Goal: Transaction & Acquisition: Download file/media

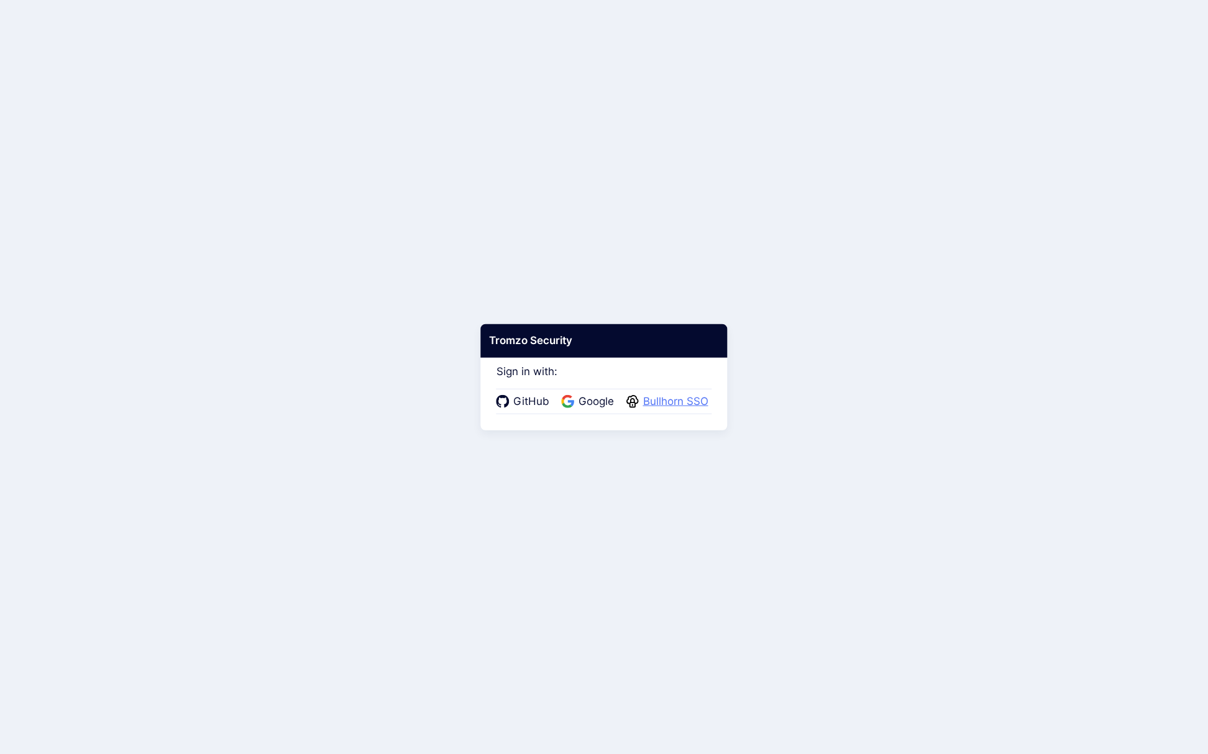
click at [683, 395] on span "Bullhorn SSO" at bounding box center [675, 402] width 73 height 16
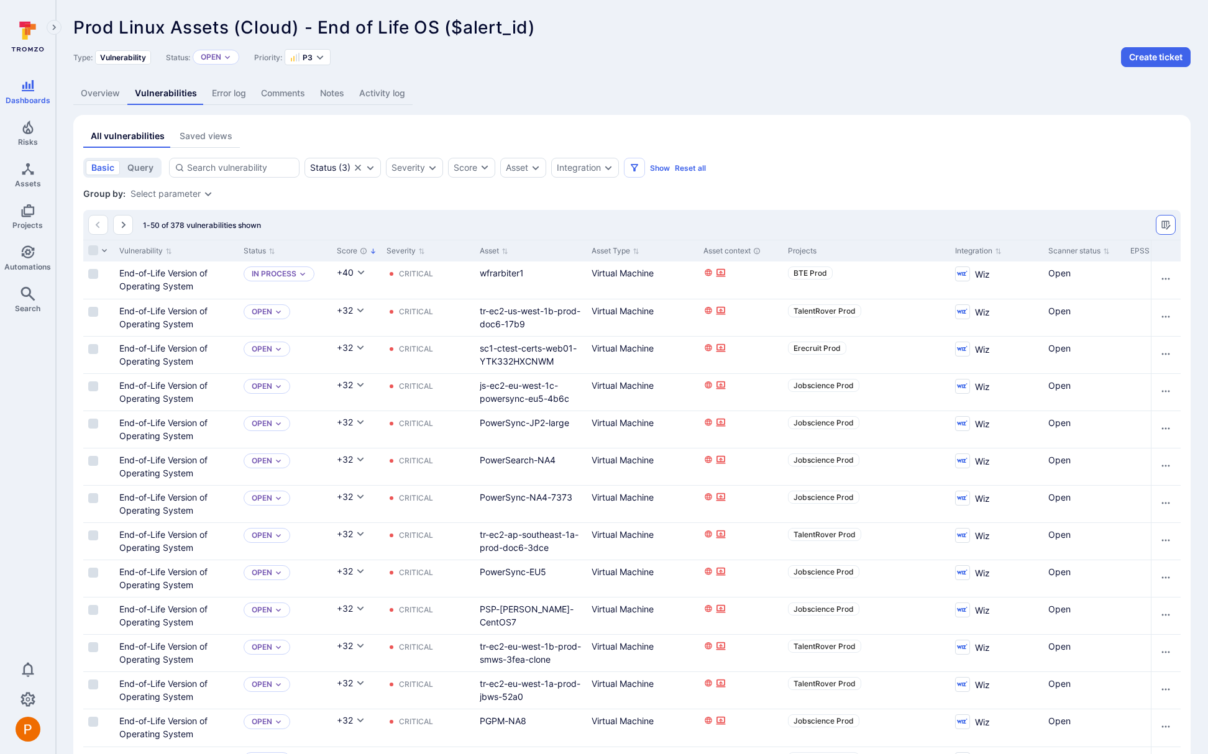
click at [1168, 227] on icon "Manage columns" at bounding box center [1165, 225] width 9 height 9
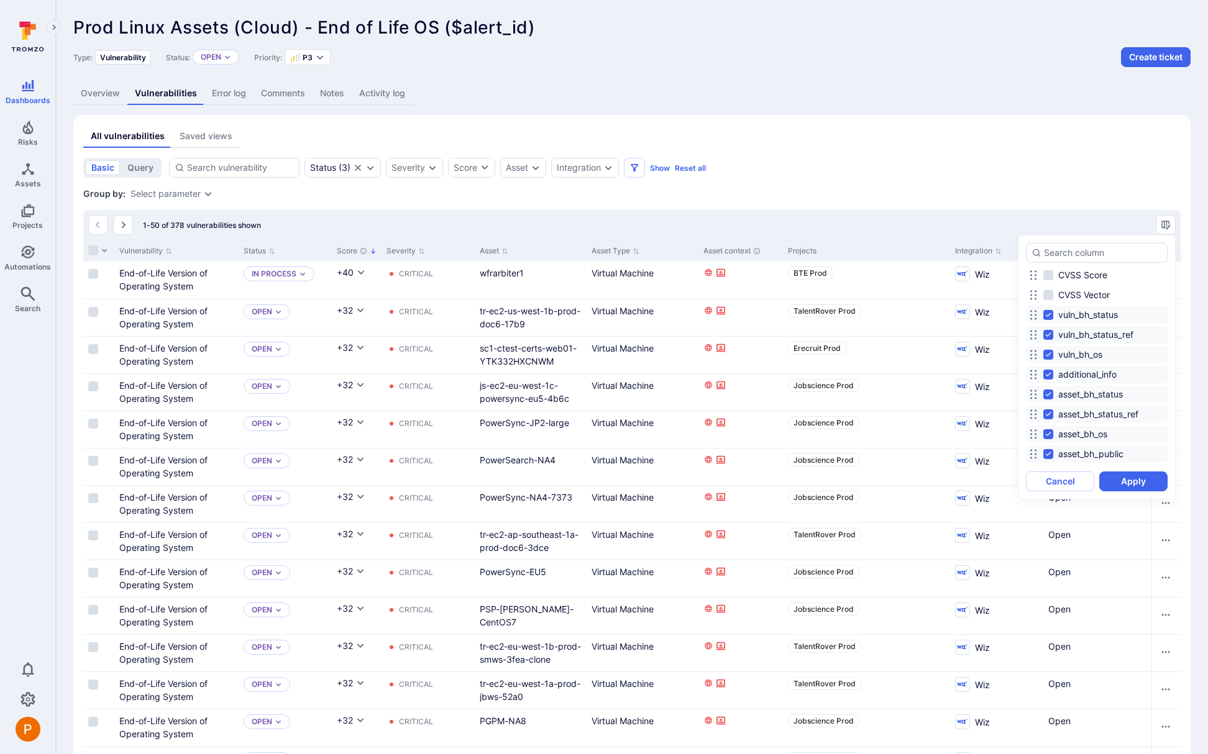
scroll to position [819, 0]
click at [1049, 200] on div at bounding box center [604, 377] width 1208 height 754
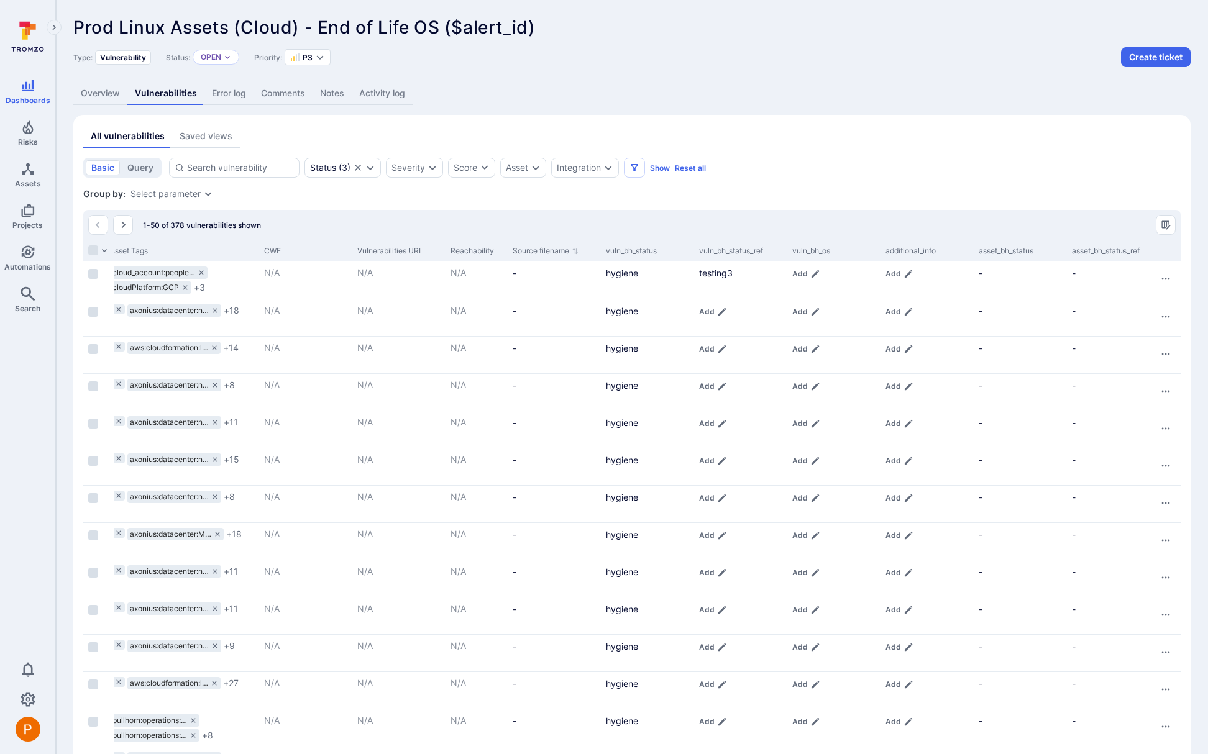
scroll to position [0, 1967]
click at [371, 170] on icon "Expand dropdown" at bounding box center [370, 168] width 10 height 10
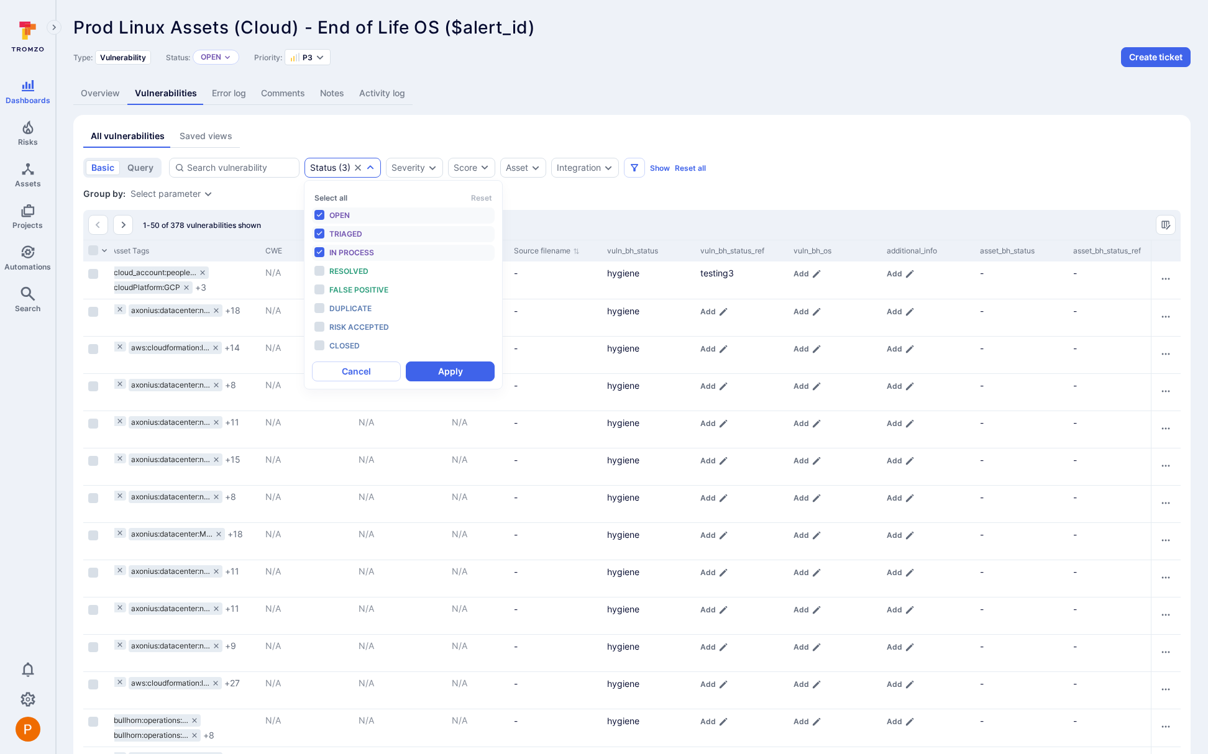
scroll to position [10, 0]
click at [323, 270] on li "Resolved" at bounding box center [403, 271] width 183 height 16
click at [321, 288] on li "False positive" at bounding box center [403, 290] width 183 height 16
click at [320, 309] on li "Duplicate" at bounding box center [403, 309] width 183 height 16
click at [322, 326] on li "Risk accepted" at bounding box center [403, 327] width 183 height 16
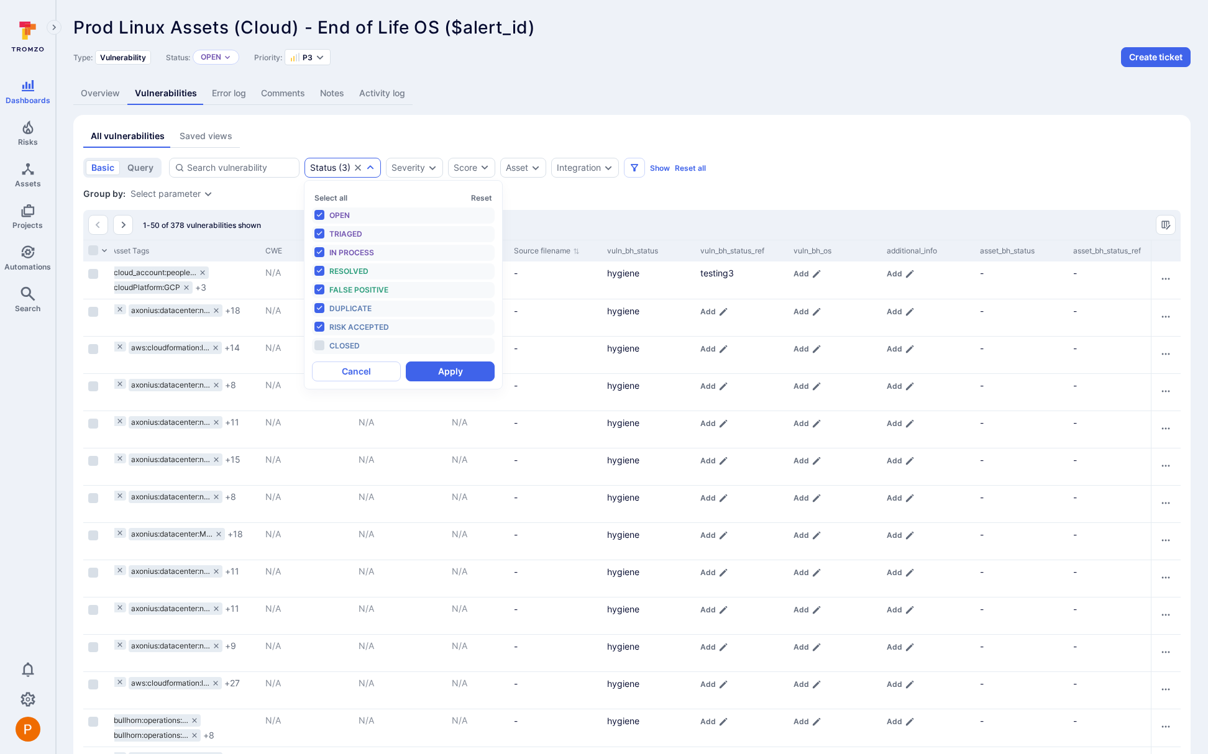
click at [320, 345] on li "Closed" at bounding box center [403, 346] width 183 height 16
click at [452, 374] on button "Apply" at bounding box center [450, 372] width 89 height 20
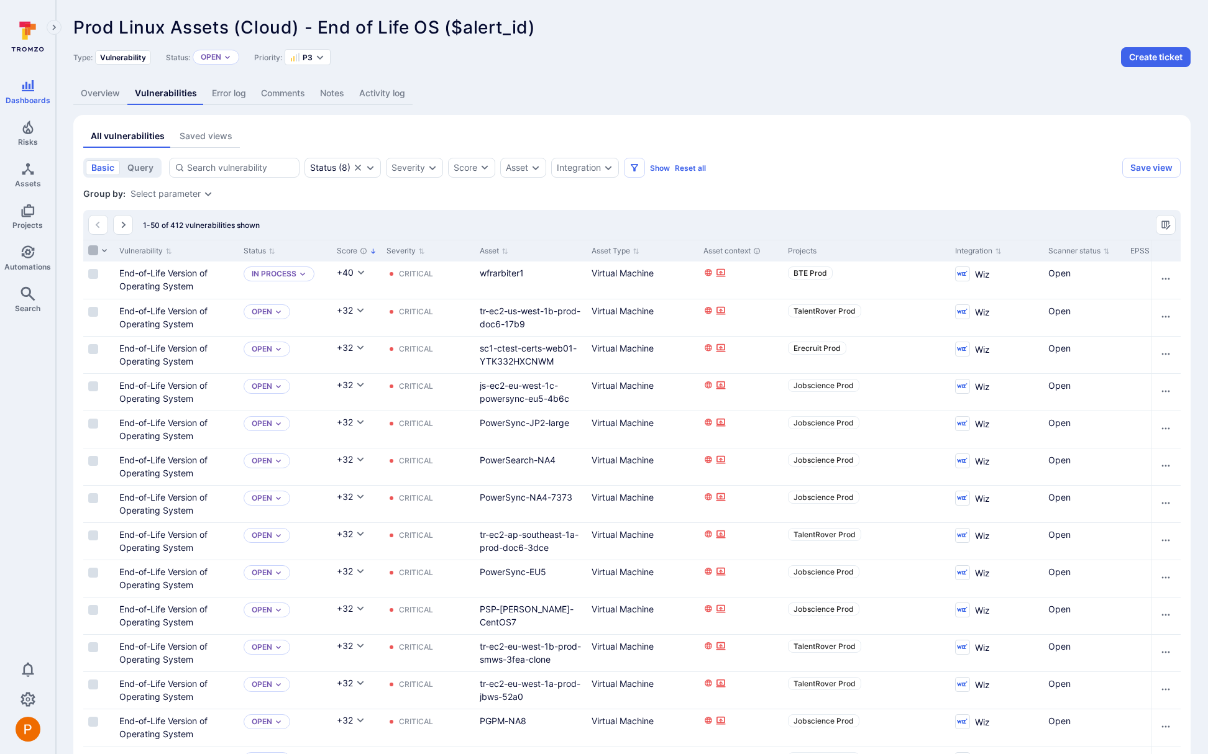
click at [93, 253] on input "Select all rows" at bounding box center [93, 250] width 10 height 10
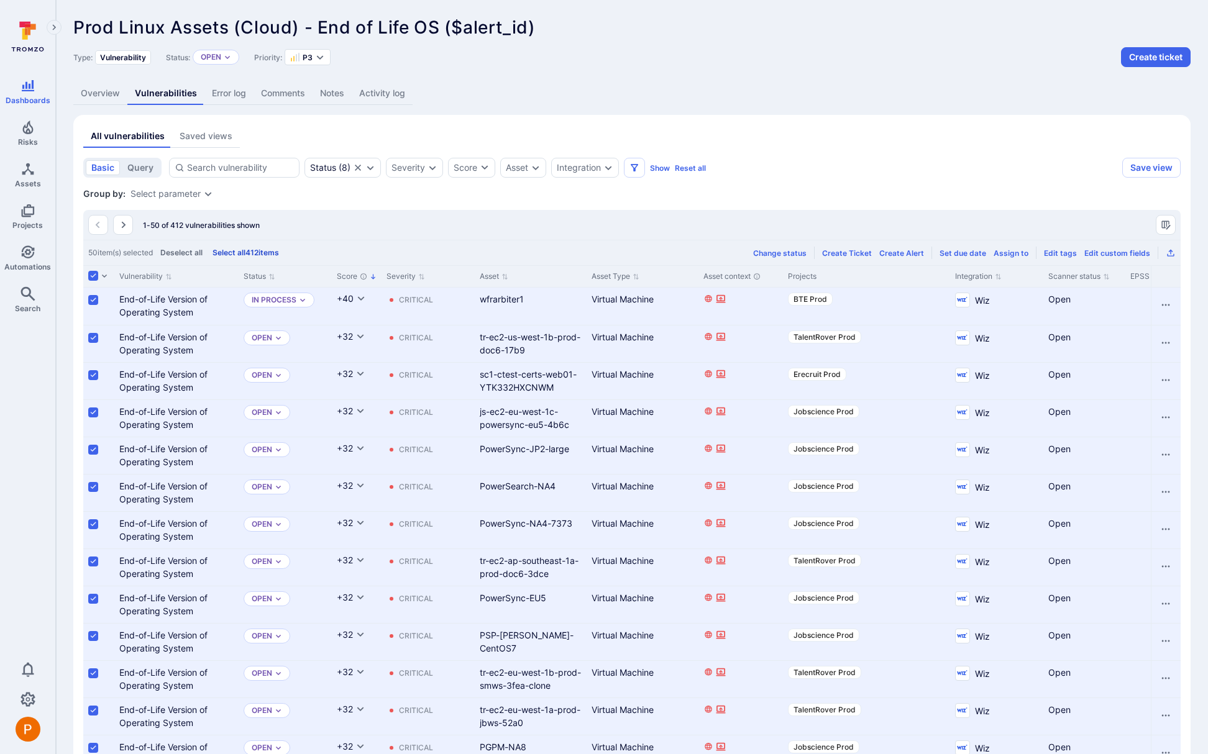
click at [273, 253] on button "Select all 412 items" at bounding box center [245, 252] width 71 height 9
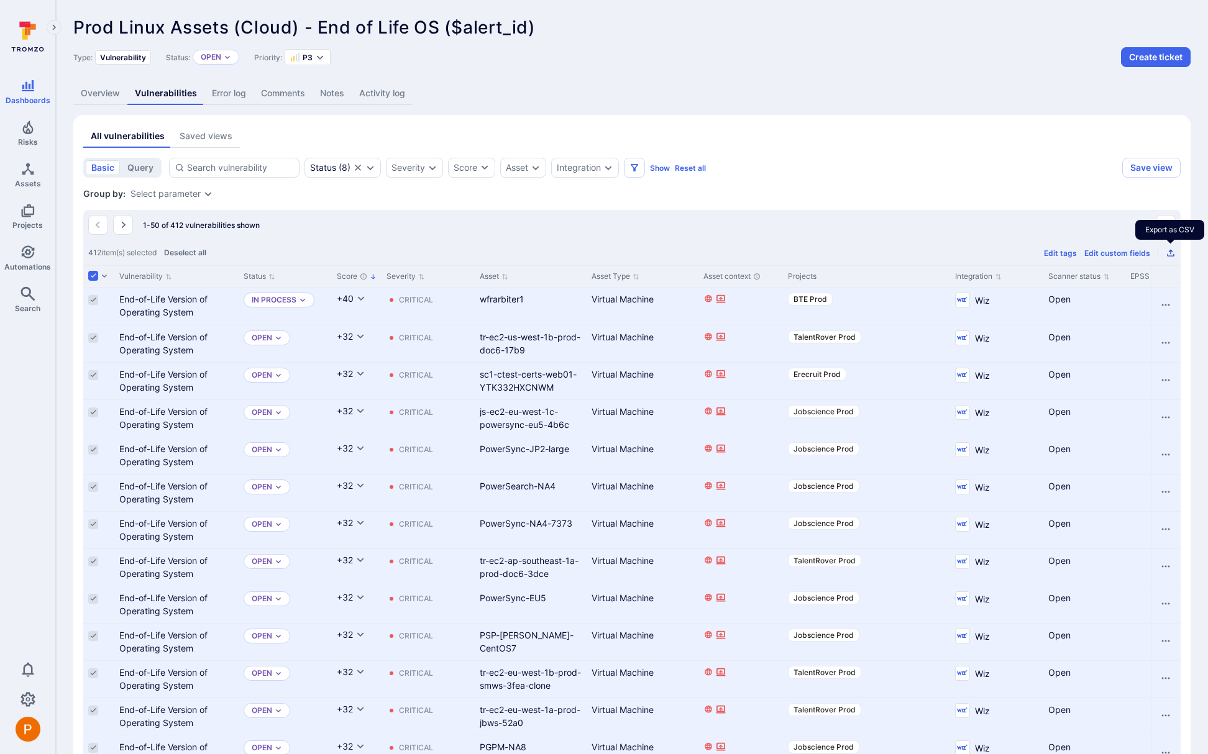
click at [1172, 254] on icon "Export as CSV" at bounding box center [1171, 253] width 10 height 10
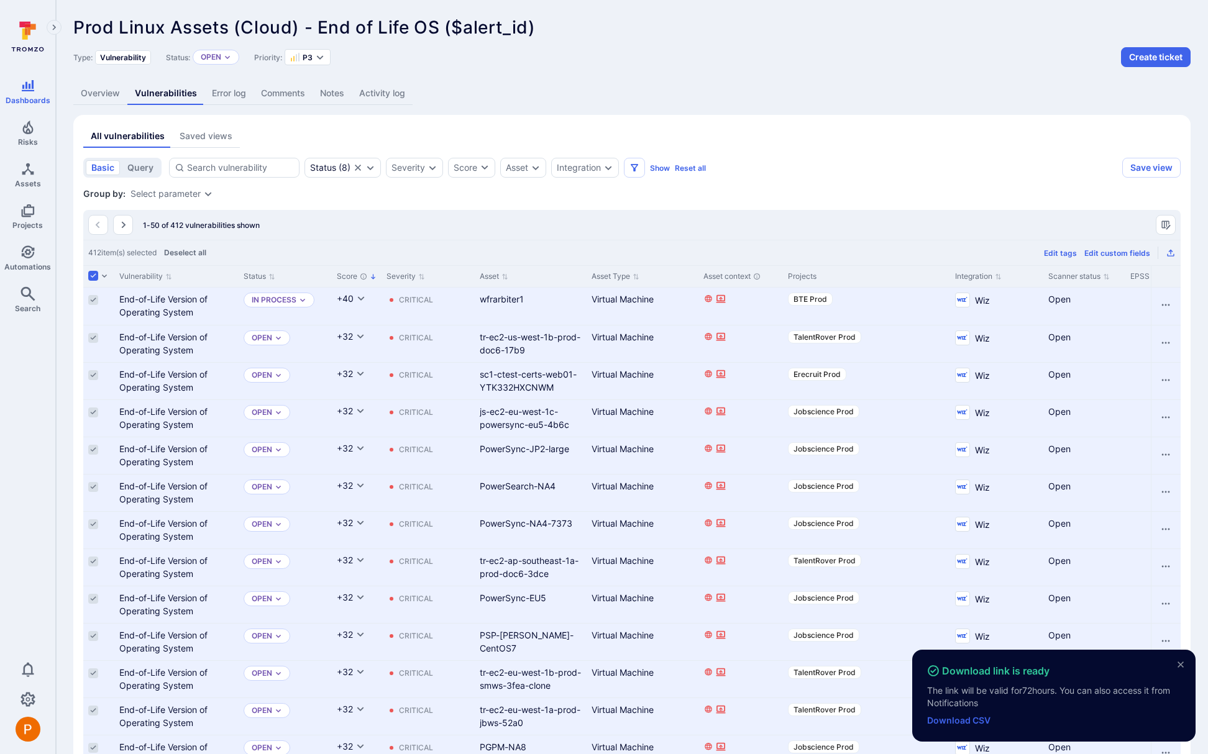
click at [977, 717] on link "Download CSV" at bounding box center [958, 720] width 63 height 11
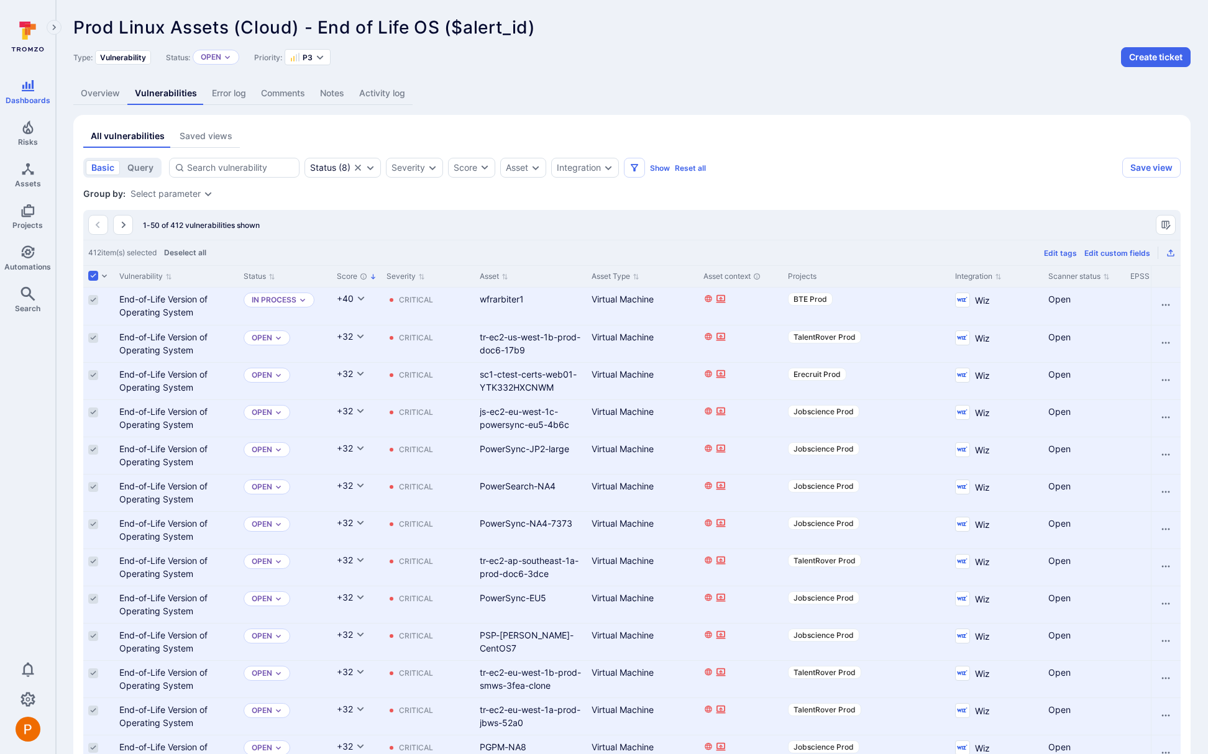
click at [1121, 31] on header "Prod Linux Assets (Cloud) - End of Life OS ($alert_id) ... Show more Type: Vuln…" at bounding box center [631, 42] width 1117 height 50
